Goal: Navigation & Orientation: Find specific page/section

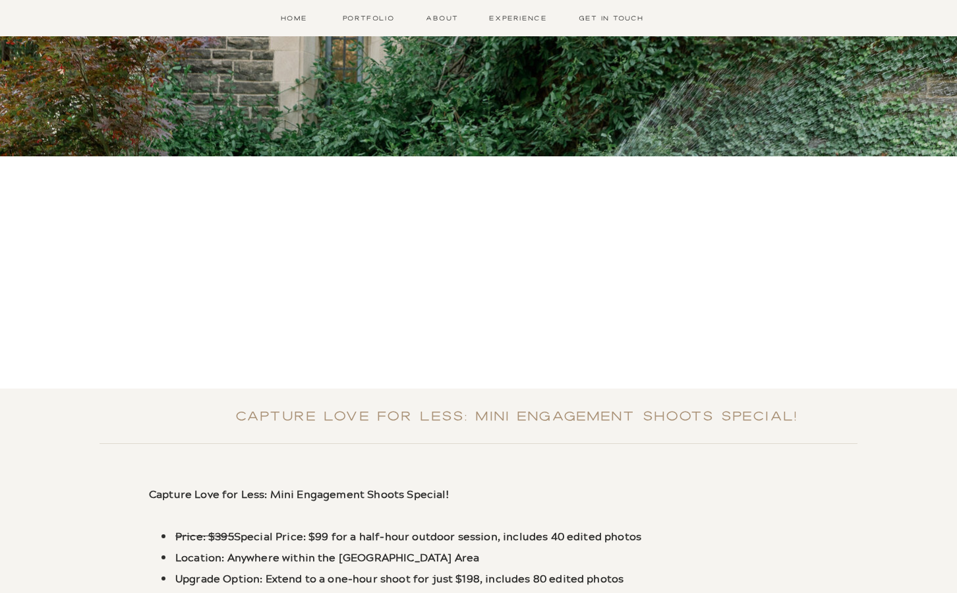
scroll to position [396, 0]
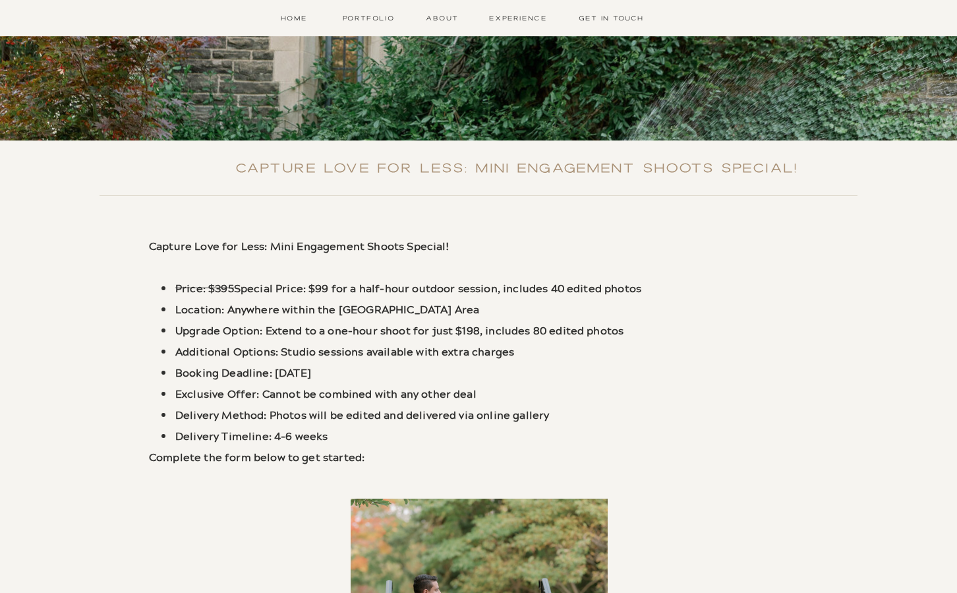
scroll to position [0, 0]
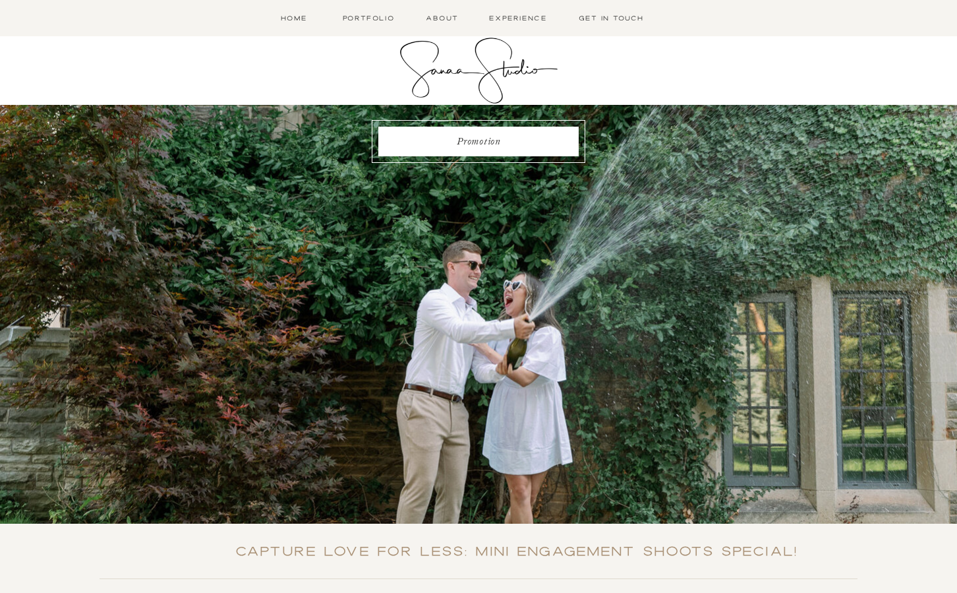
click at [454, 76] on div at bounding box center [479, 71] width 158 height 66
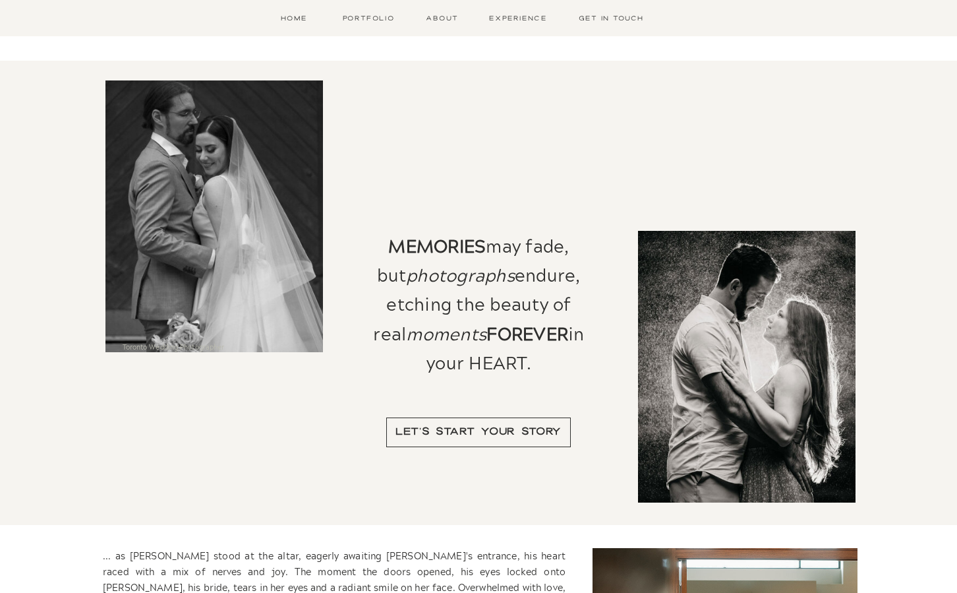
scroll to position [659, 0]
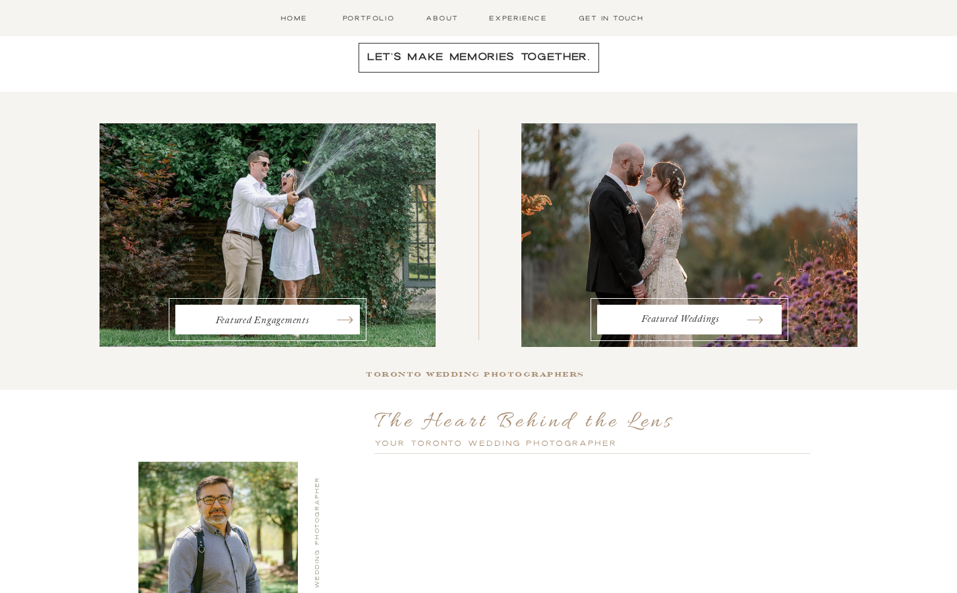
scroll to position [2506, 0]
